Goal: Register for event/course

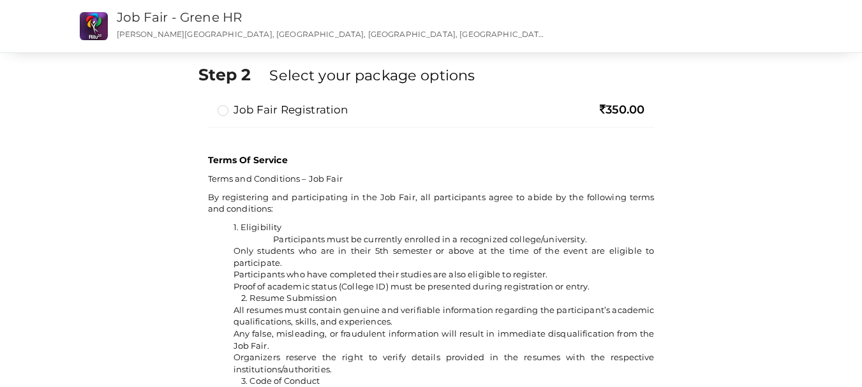
scroll to position [813, 0]
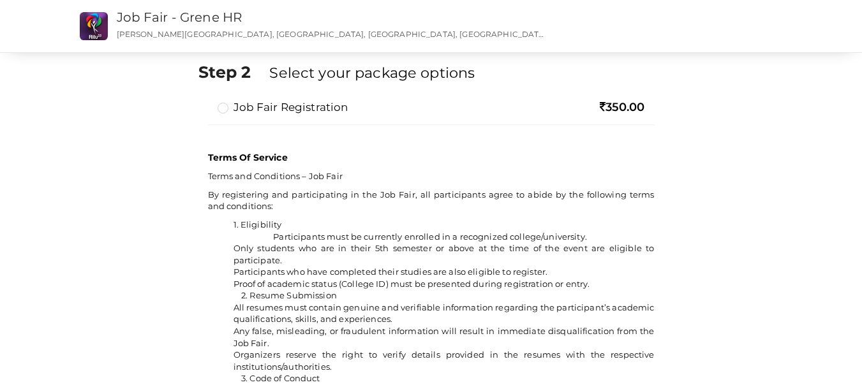
drag, startPoint x: 871, startPoint y: 262, endPoint x: 871, endPoint y: 278, distance: 16.6
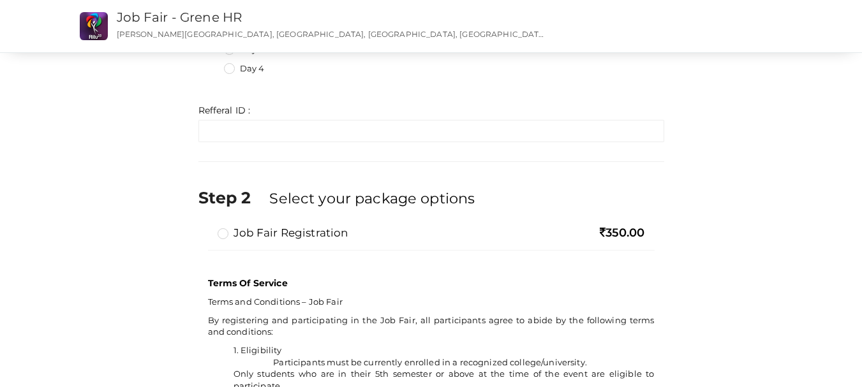
scroll to position [677, 0]
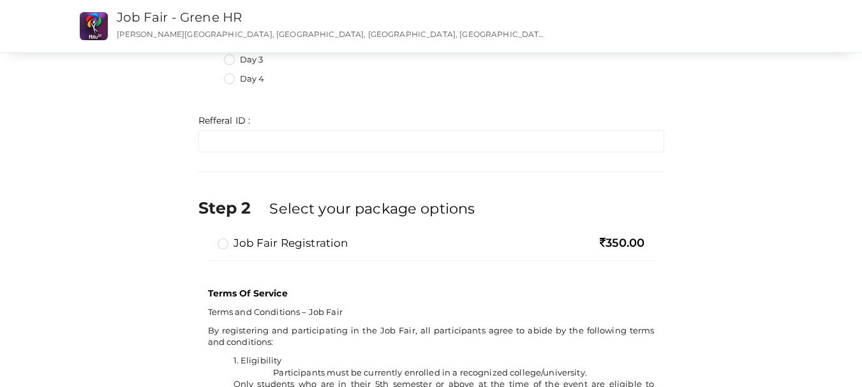
click at [230, 240] on label "Job Fair Registration" at bounding box center [283, 242] width 131 height 15
click at [205, 238] on input "Job Fair Registration" at bounding box center [205, 238] width 0 height 0
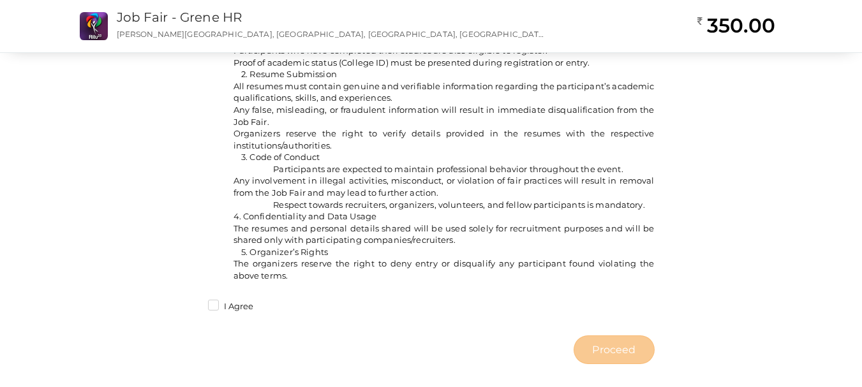
scroll to position [1050, 0]
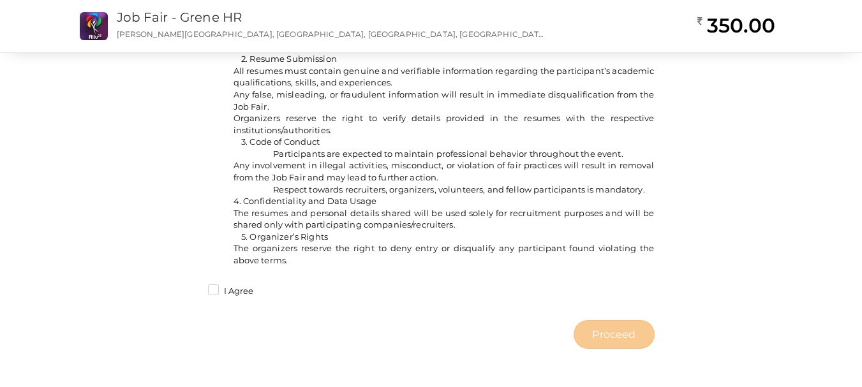
click at [211, 297] on label "I Agree" at bounding box center [231, 291] width 46 height 13
click at [195, 288] on input "I Agree" at bounding box center [195, 288] width 0 height 0
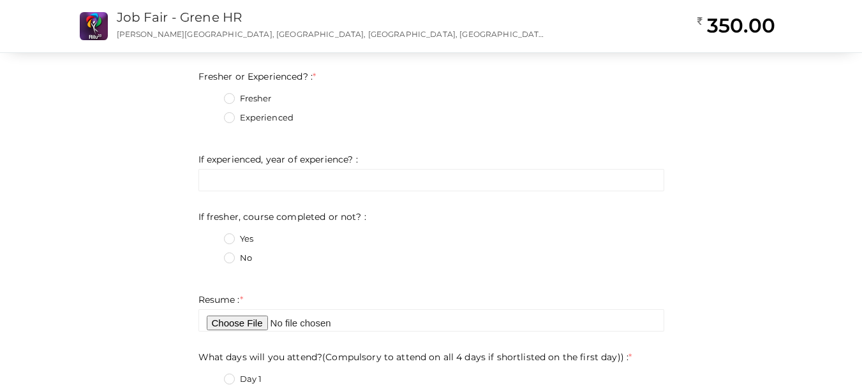
scroll to position [317, 0]
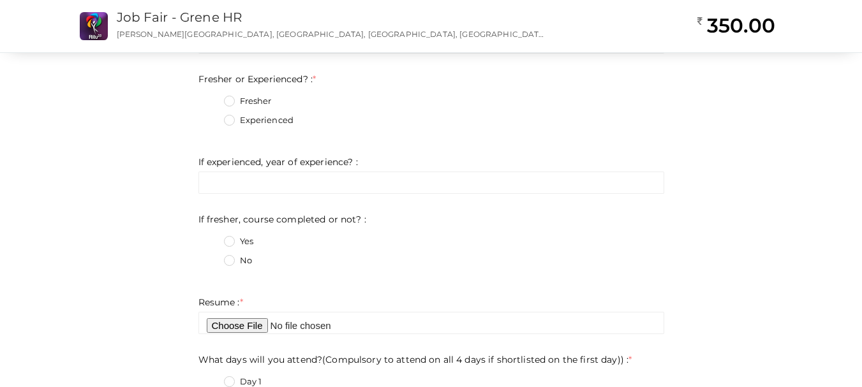
click at [231, 263] on label "No" at bounding box center [238, 261] width 28 height 13
click at [211, 257] on not\?\+1 "No" at bounding box center [211, 257] width 0 height 0
click at [231, 263] on label "No" at bounding box center [238, 261] width 28 height 13
click at [211, 257] on not\?\+1 "No" at bounding box center [211, 257] width 0 height 0
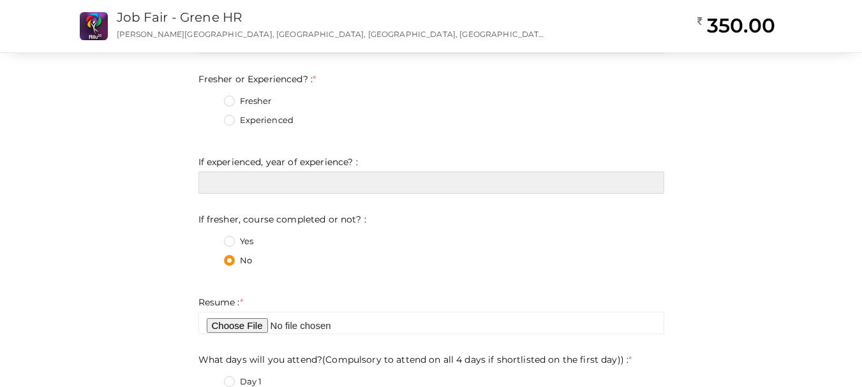
click at [269, 183] on input "text" at bounding box center [431, 183] width 466 height 22
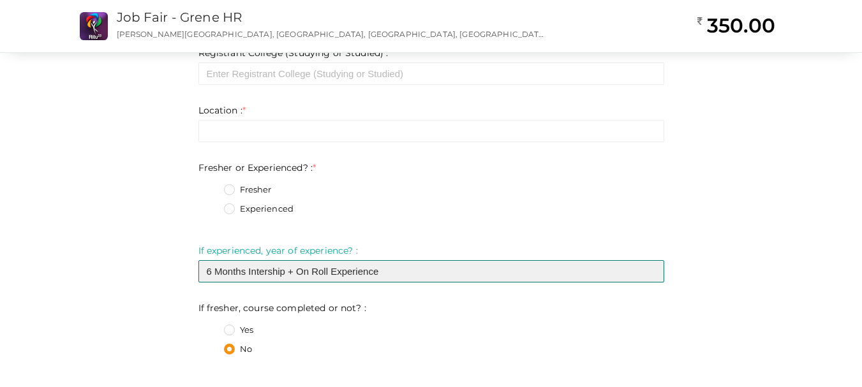
scroll to position [198, 0]
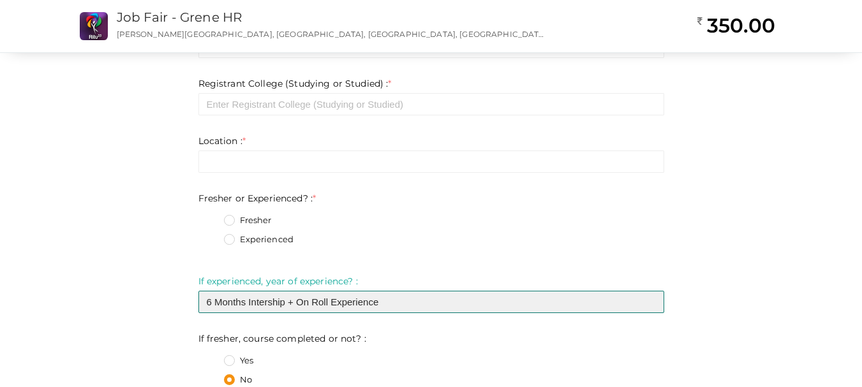
type input "6 Months Intership + On Roll Experience"
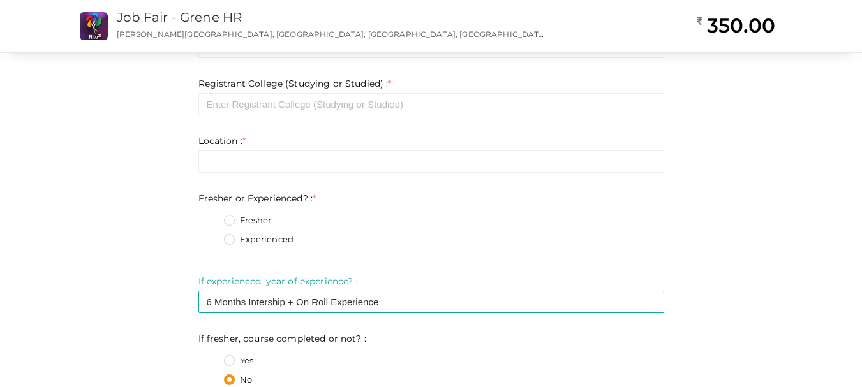
click at [237, 237] on label "Experienced" at bounding box center [259, 239] width 70 height 13
click at [211, 236] on Experienced\?\+1 "Experienced" at bounding box center [211, 236] width 0 height 0
click at [234, 220] on label "Fresher" at bounding box center [248, 220] width 48 height 13
click at [211, 217] on Experienced\?\+0 "Fresher" at bounding box center [211, 217] width 0 height 0
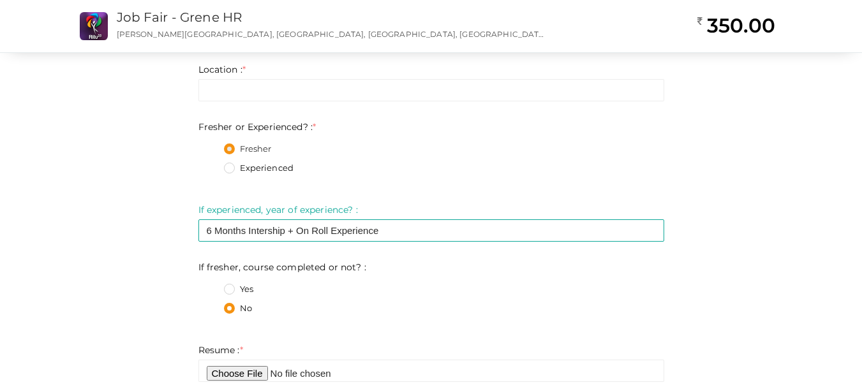
scroll to position [0, 0]
